Goal: Entertainment & Leisure: Consume media (video, audio)

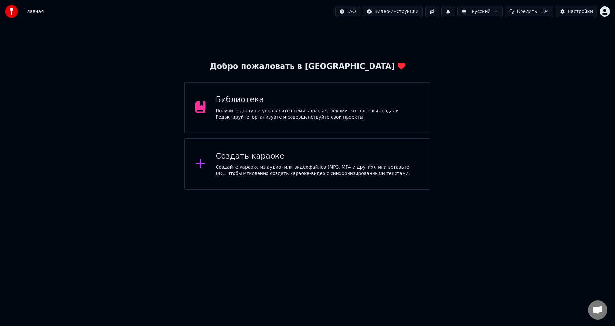
click at [10, 14] on img at bounding box center [11, 11] width 13 height 13
click at [28, 12] on span "Главная" at bounding box center [33, 11] width 19 height 6
click at [14, 14] on img at bounding box center [11, 11] width 13 height 13
click at [220, 100] on div "Библиотека" at bounding box center [318, 100] width 204 height 10
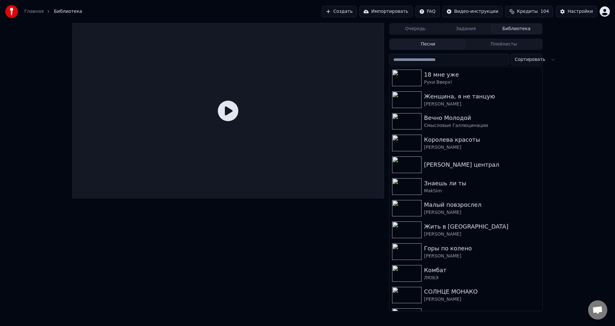
click at [407, 253] on img at bounding box center [406, 251] width 29 height 17
click at [418, 252] on img at bounding box center [406, 251] width 29 height 17
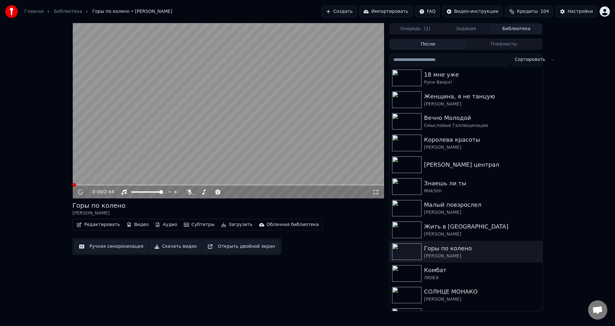
click at [376, 197] on div "0:00 / 2:44" at bounding box center [227, 191] width 311 height 13
click at [373, 190] on icon at bounding box center [375, 191] width 6 height 5
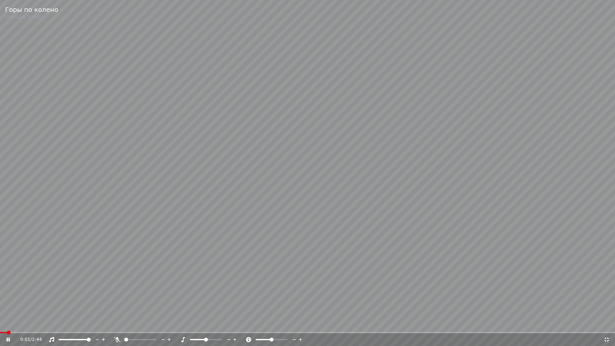
click at [128, 325] on span at bounding box center [126, 339] width 4 height 4
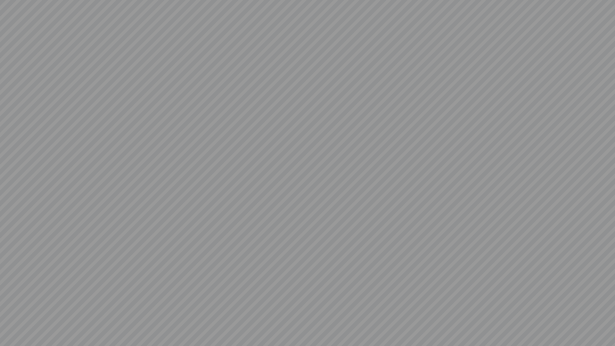
click at [176, 293] on video at bounding box center [307, 173] width 615 height 346
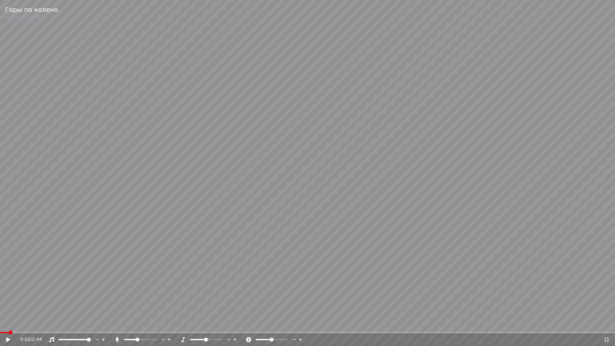
click at [5, 325] on icon at bounding box center [12, 339] width 15 height 5
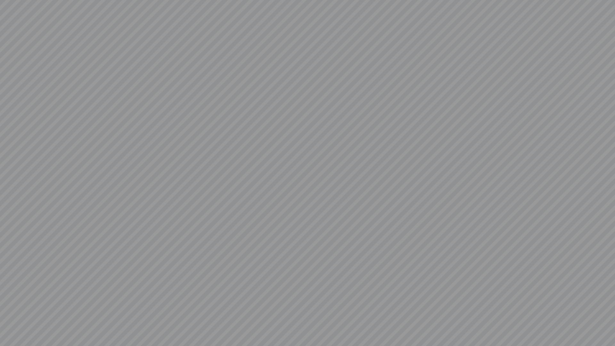
click at [141, 298] on video at bounding box center [307, 173] width 615 height 346
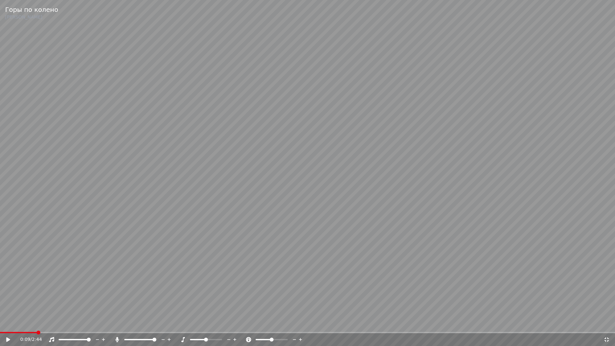
click at [5, 325] on div "0:09 / 2:44" at bounding box center [308, 339] width 610 height 6
click at [7, 325] on icon at bounding box center [8, 339] width 4 height 4
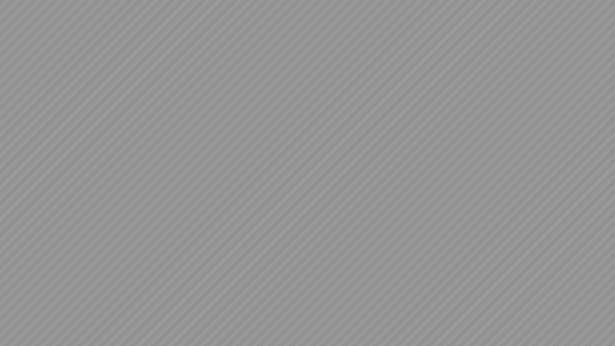
click at [201, 325] on video at bounding box center [307, 173] width 615 height 346
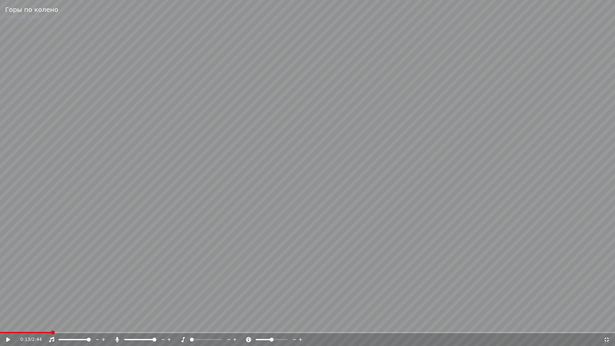
click at [10, 325] on icon at bounding box center [12, 339] width 15 height 5
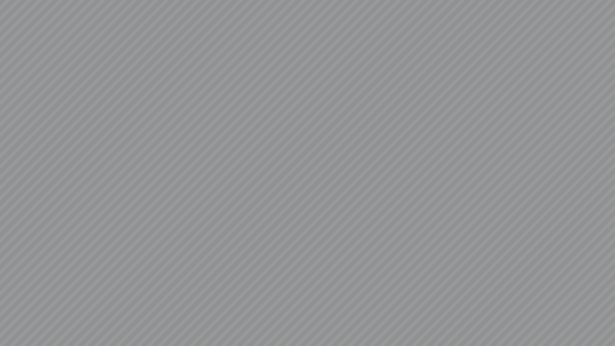
click at [208, 325] on video at bounding box center [307, 173] width 615 height 346
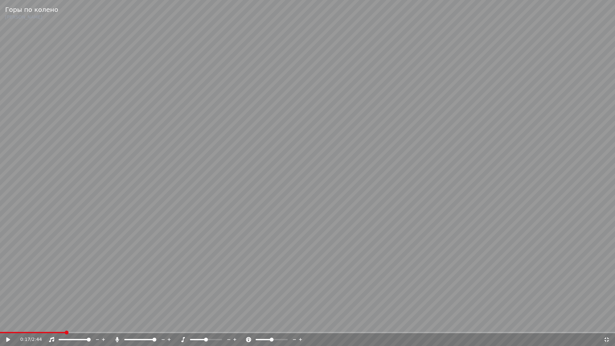
click at [205, 325] on span at bounding box center [206, 339] width 4 height 4
click at [8, 325] on icon at bounding box center [8, 339] width 4 height 4
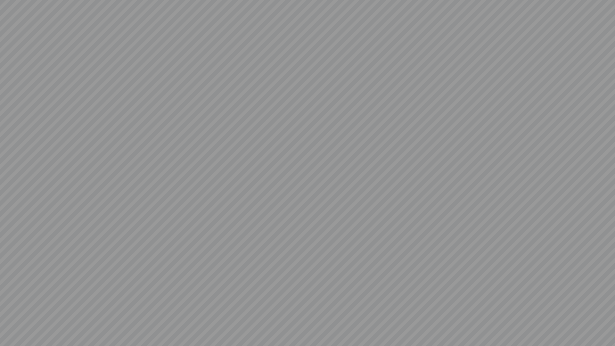
click at [271, 325] on video at bounding box center [307, 173] width 615 height 346
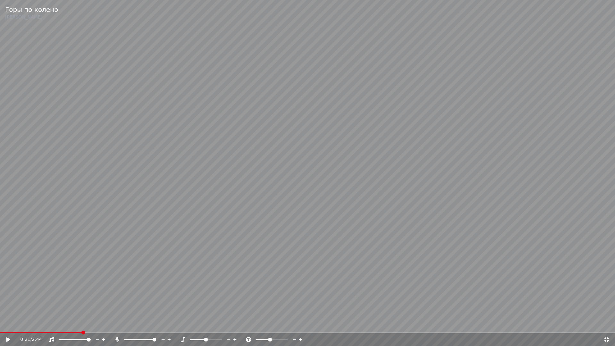
click at [270, 325] on span at bounding box center [270, 339] width 4 height 4
click at [9, 325] on icon at bounding box center [12, 339] width 15 height 5
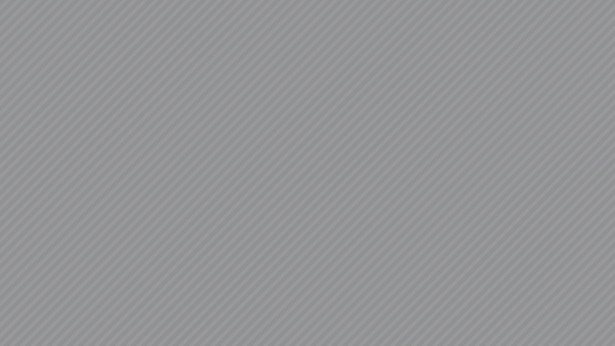
click at [150, 296] on video at bounding box center [307, 173] width 615 height 346
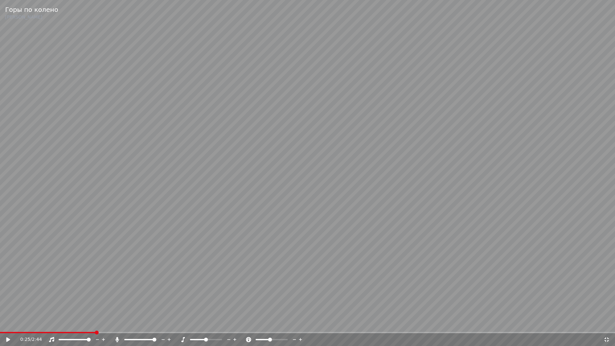
click at [7, 325] on icon at bounding box center [8, 339] width 4 height 4
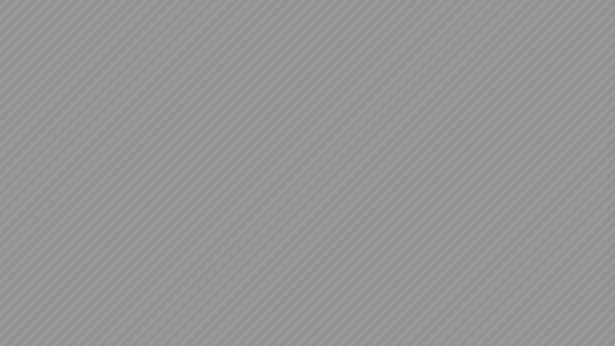
click at [124, 319] on video at bounding box center [307, 173] width 615 height 346
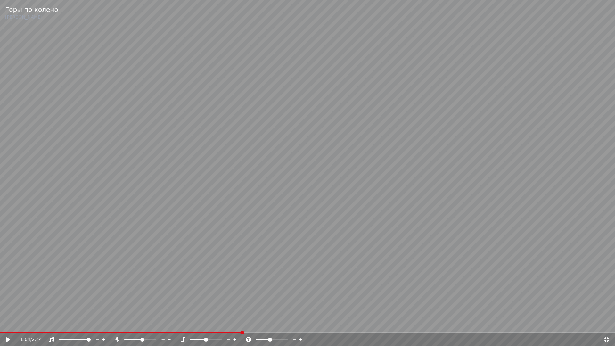
click at [13, 325] on div "1:04 / 2:44" at bounding box center [307, 339] width 615 height 13
click at [10, 325] on icon at bounding box center [8, 339] width 4 height 4
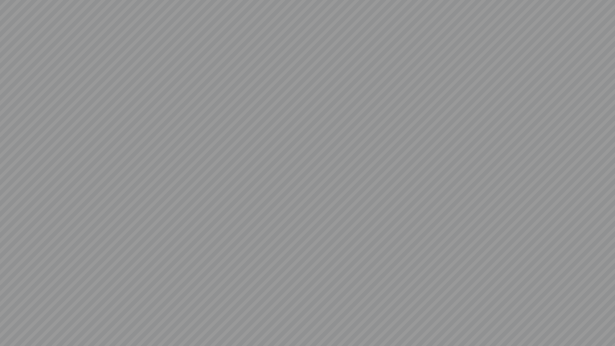
click at [558, 285] on video at bounding box center [307, 173] width 615 height 346
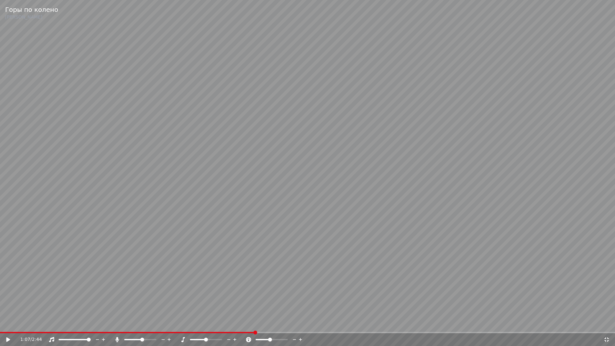
click at [614, 325] on div "1:07 / 2:44" at bounding box center [307, 339] width 615 height 13
click at [606, 325] on icon at bounding box center [606, 339] width 6 height 5
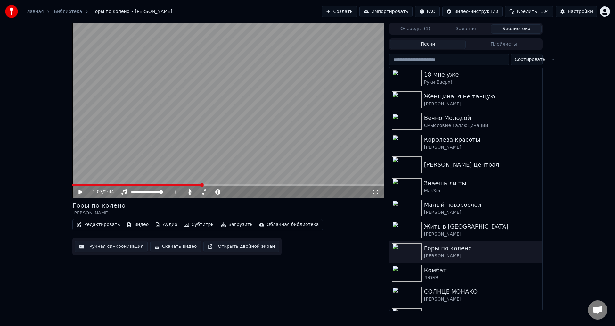
click at [79, 193] on icon at bounding box center [80, 192] width 4 height 4
click at [192, 194] on icon at bounding box center [189, 191] width 6 height 5
click at [190, 193] on icon at bounding box center [189, 191] width 6 height 5
click at [380, 194] on div "1:14 / 2:44" at bounding box center [228, 192] width 306 height 6
click at [376, 193] on icon at bounding box center [375, 191] width 6 height 5
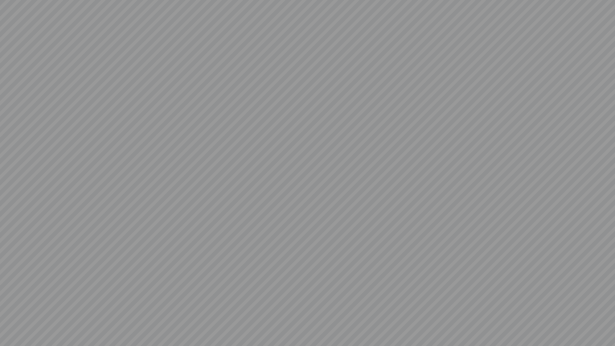
click at [159, 291] on video at bounding box center [307, 173] width 615 height 346
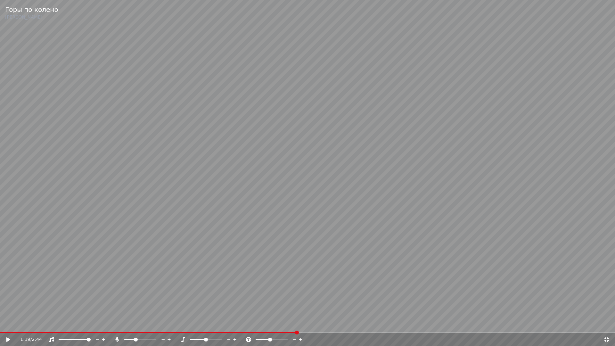
click at [598, 321] on video at bounding box center [307, 173] width 615 height 346
click at [608, 325] on div "1:19 / 2:44" at bounding box center [307, 339] width 615 height 13
click at [611, 325] on div "1:19 / 2:44" at bounding box center [308, 339] width 610 height 6
click at [610, 325] on div "1:21 / 2:44" at bounding box center [307, 339] width 615 height 13
click at [609, 325] on div "1:21 / 2:44" at bounding box center [307, 339] width 615 height 13
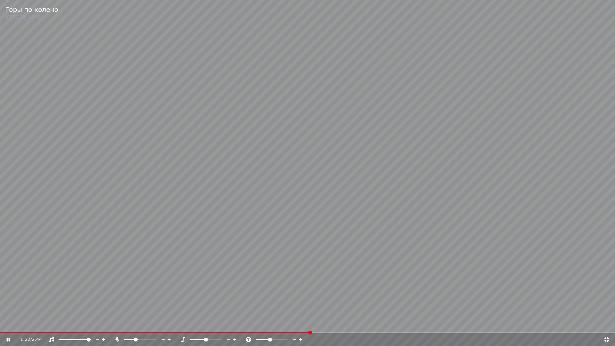
click at [604, 325] on icon at bounding box center [606, 339] width 6 height 5
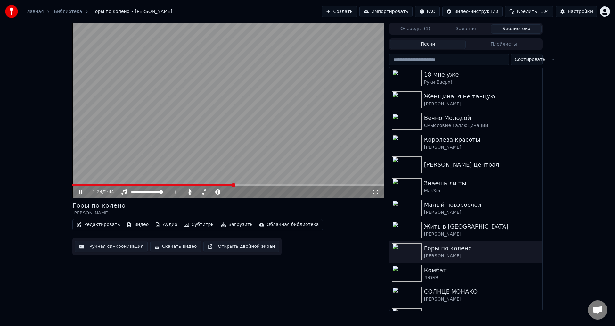
click at [406, 77] on img at bounding box center [406, 77] width 29 height 17
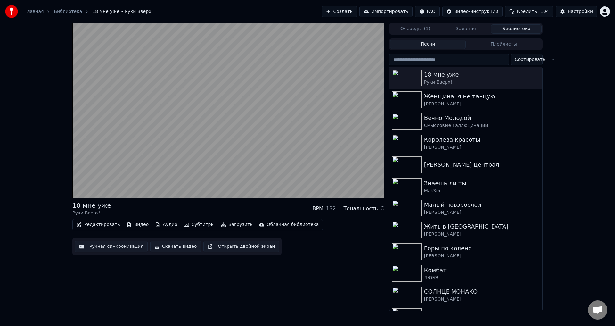
click at [375, 191] on video at bounding box center [227, 110] width 311 height 175
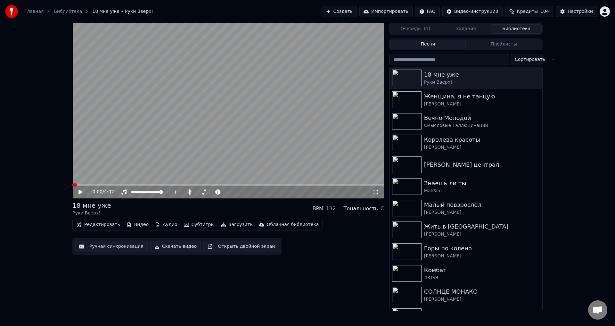
click at [376, 193] on icon at bounding box center [375, 191] width 6 height 5
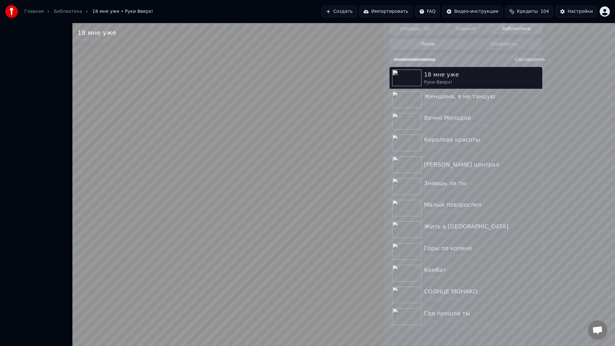
click at [262, 200] on video at bounding box center [227, 196] width 311 height 346
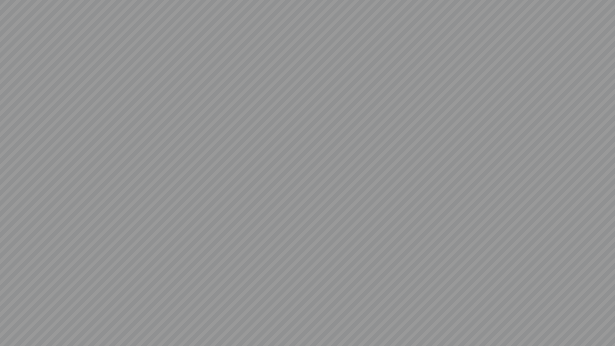
click at [593, 316] on video at bounding box center [307, 173] width 615 height 346
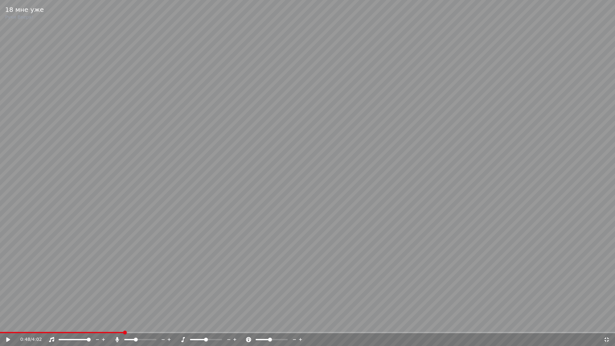
click at [607, 325] on icon at bounding box center [606, 339] width 4 height 4
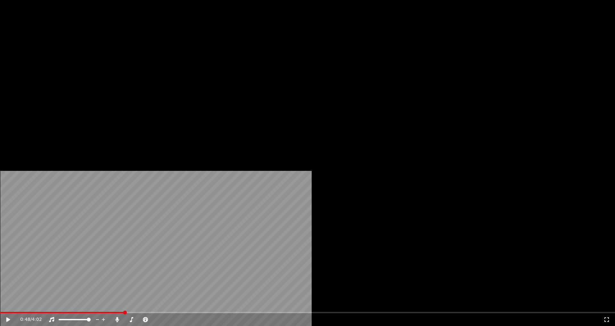
scroll to position [223, 0]
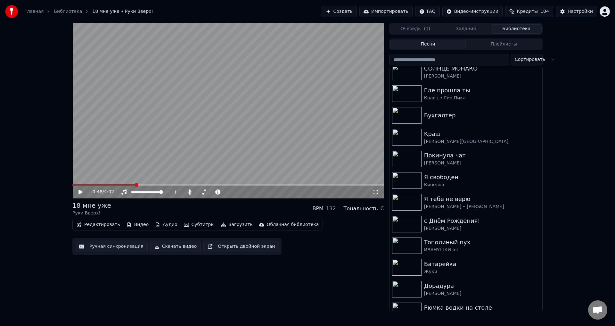
click at [449, 187] on div "Кипелов" at bounding box center [482, 185] width 116 height 6
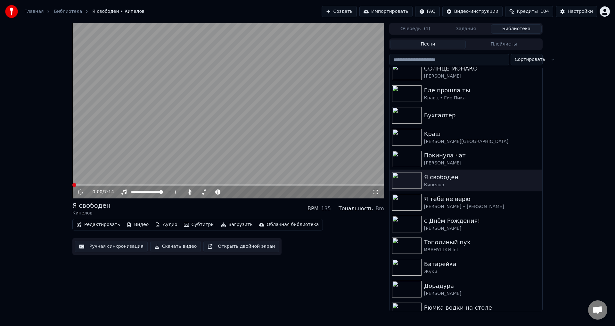
click at [377, 193] on icon at bounding box center [375, 192] width 4 height 4
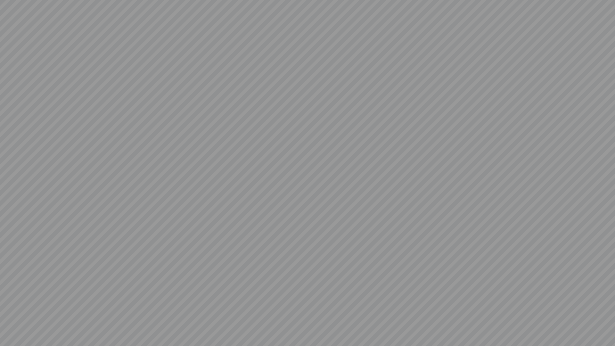
click at [220, 300] on video at bounding box center [307, 173] width 615 height 346
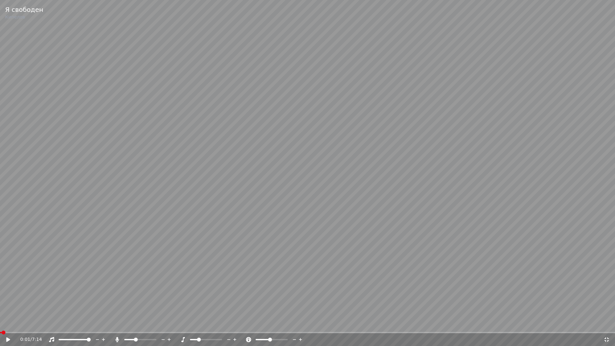
click at [247, 255] on video at bounding box center [307, 173] width 615 height 346
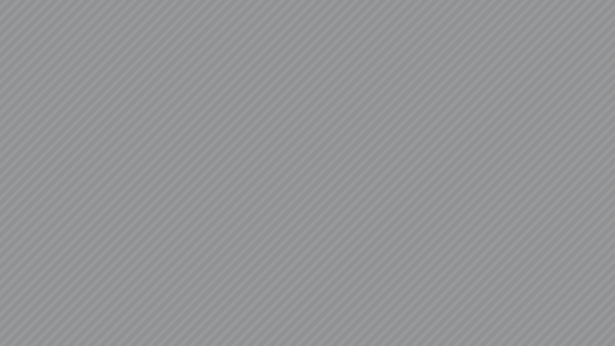
click at [64, 248] on video at bounding box center [307, 173] width 615 height 346
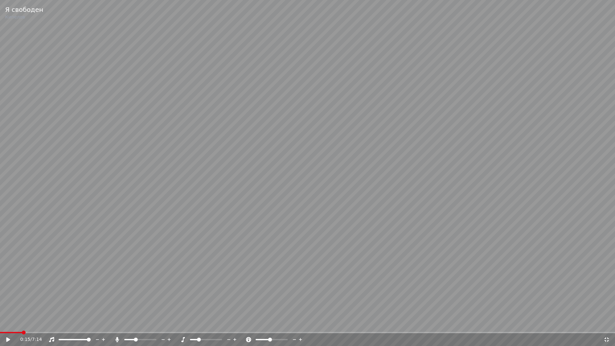
click at [5, 325] on icon at bounding box center [12, 339] width 15 height 5
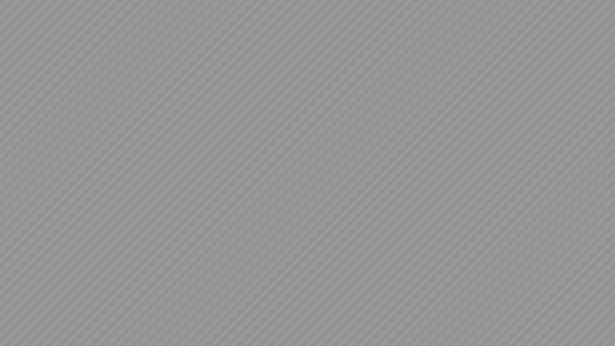
click at [471, 209] on video at bounding box center [307, 173] width 615 height 346
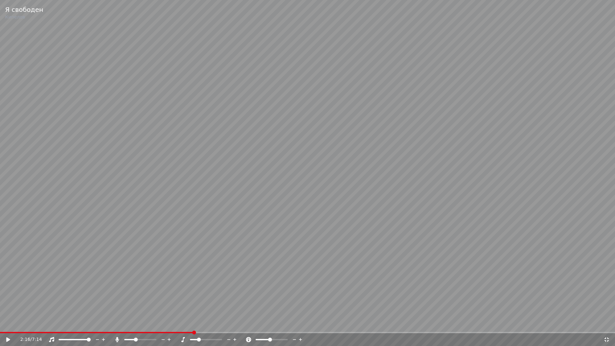
click at [602, 325] on div "2:16 / 7:14" at bounding box center [311, 339] width 583 height 6
click at [137, 325] on span at bounding box center [136, 339] width 4 height 4
click at [11, 325] on icon at bounding box center [12, 339] width 15 height 5
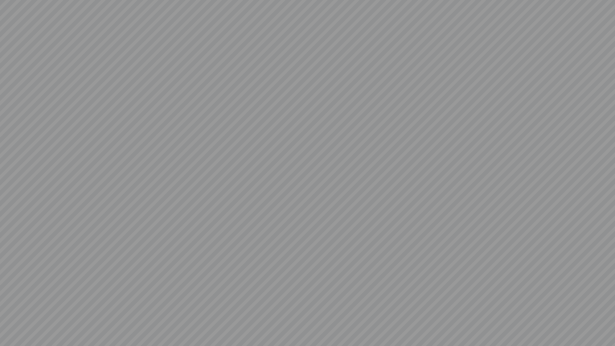
click at [213, 320] on video at bounding box center [307, 173] width 615 height 346
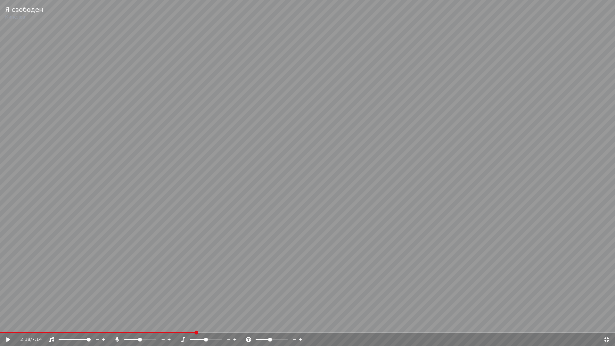
click at [213, 313] on video at bounding box center [307, 173] width 615 height 346
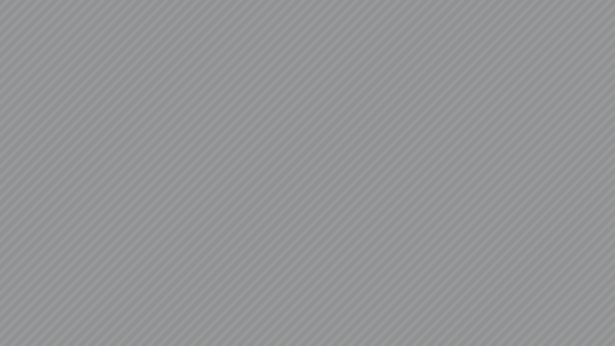
click at [581, 322] on video at bounding box center [307, 173] width 615 height 346
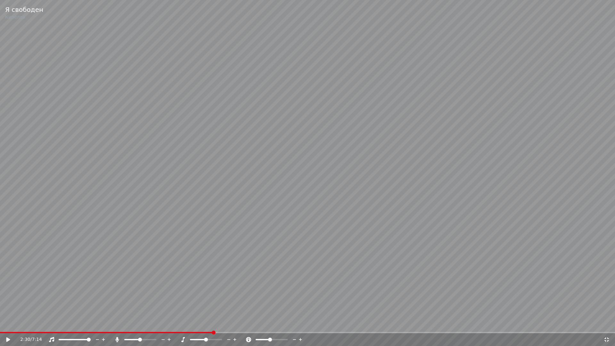
click at [607, 325] on icon at bounding box center [606, 339] width 6 height 5
